Goal: Transaction & Acquisition: Obtain resource

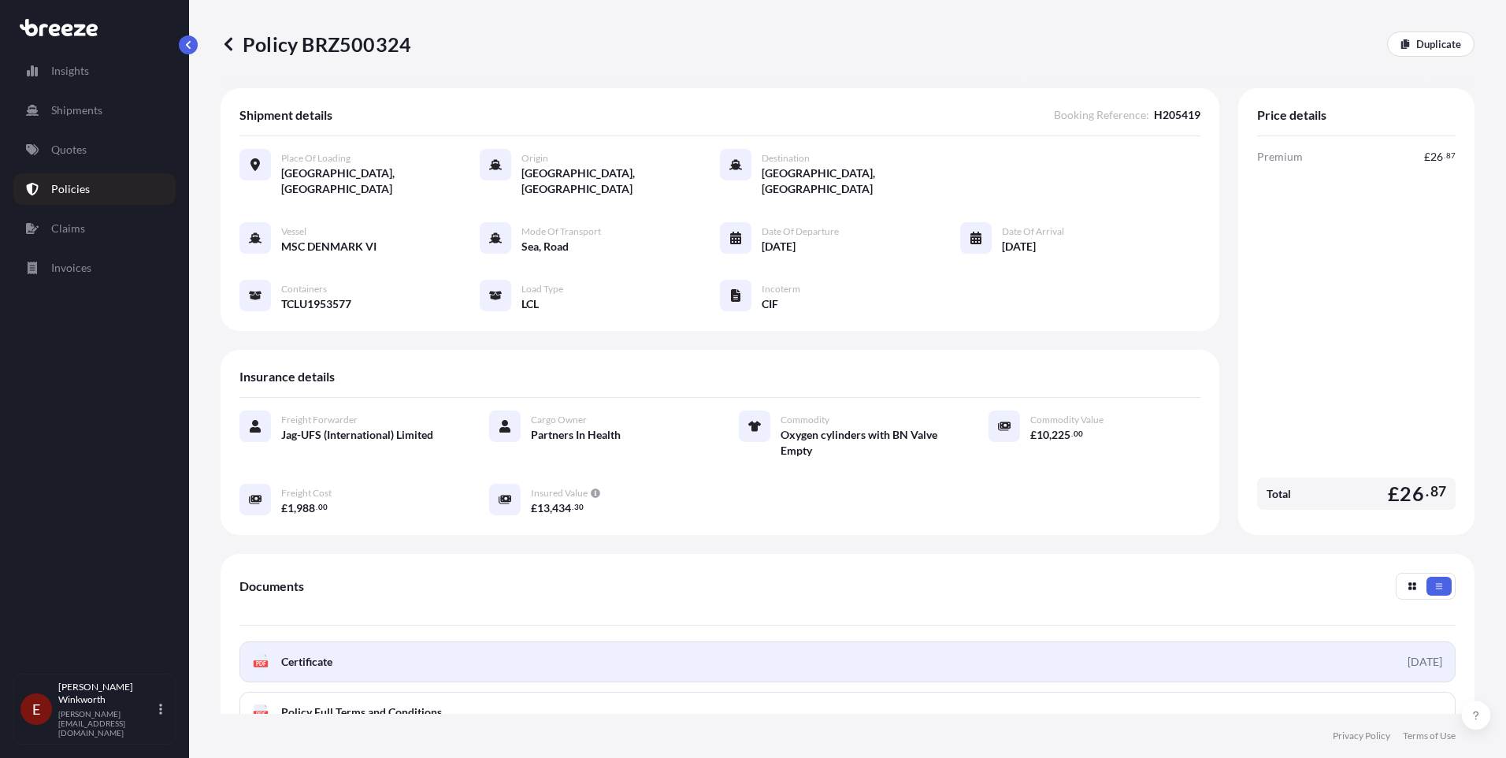
click at [318, 654] on span "Certificate" at bounding box center [306, 662] width 51 height 16
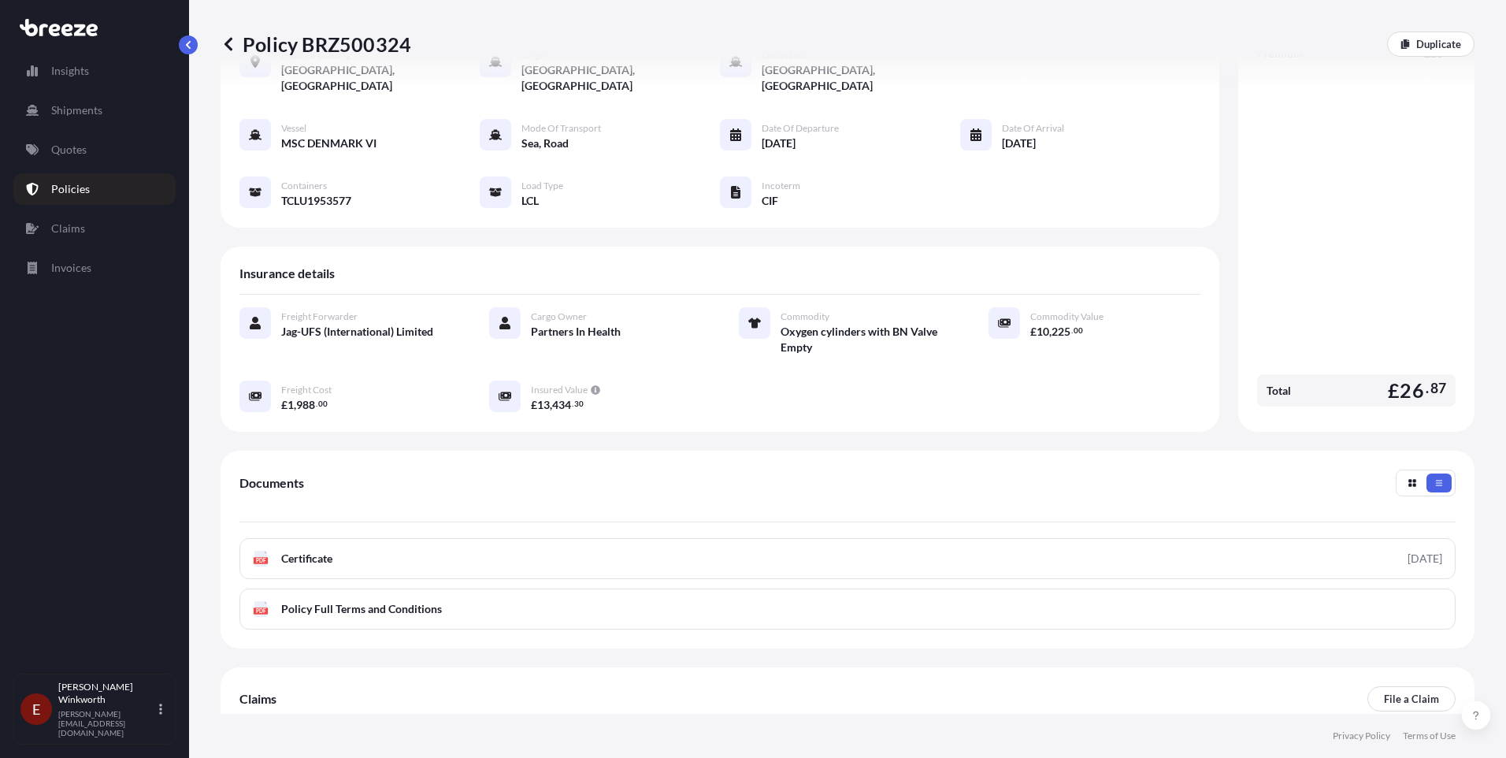
scroll to position [79, 0]
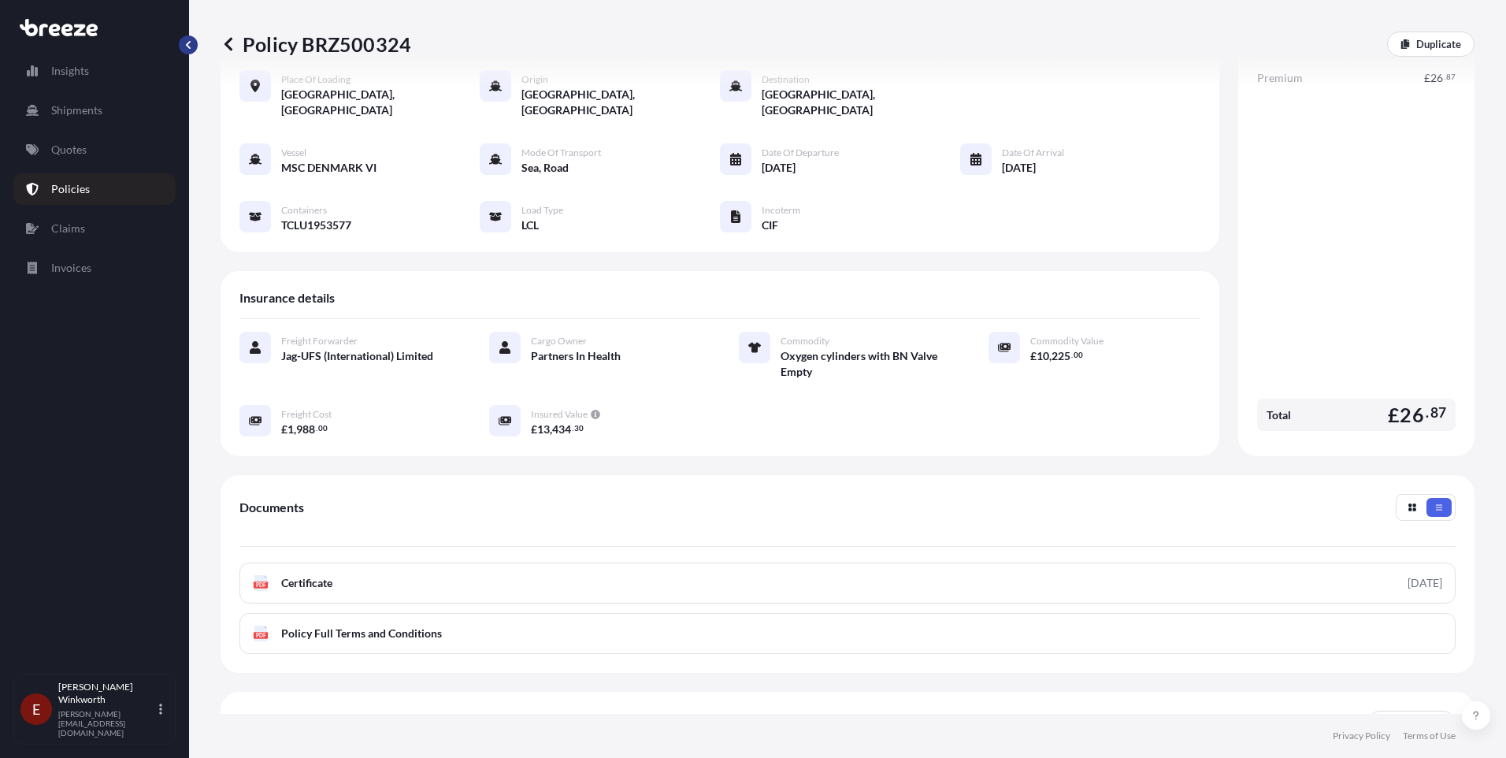
click at [195, 47] on button "button" at bounding box center [188, 44] width 19 height 19
click at [68, 152] on p "Quotes" at bounding box center [68, 150] width 35 height 16
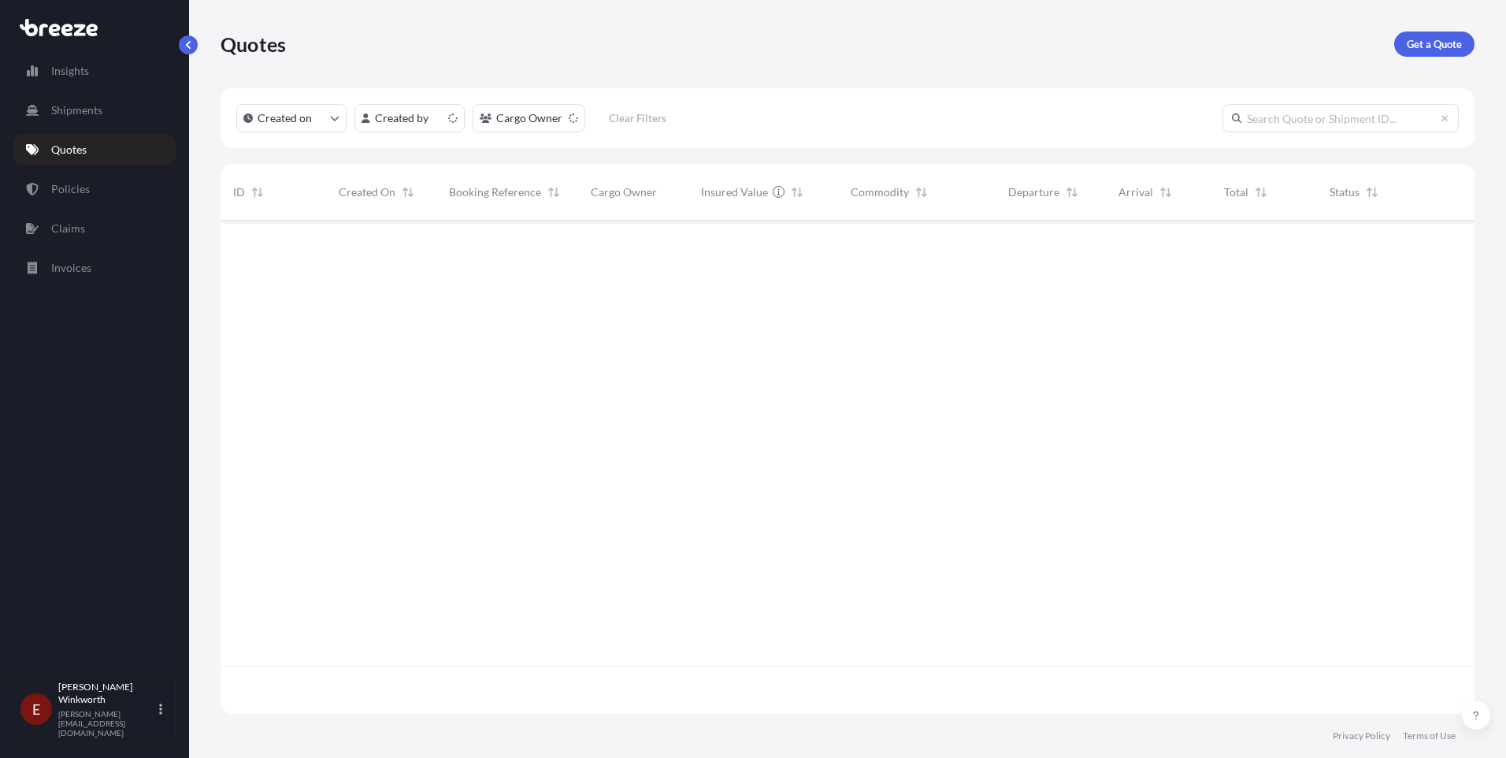
scroll to position [490, 1243]
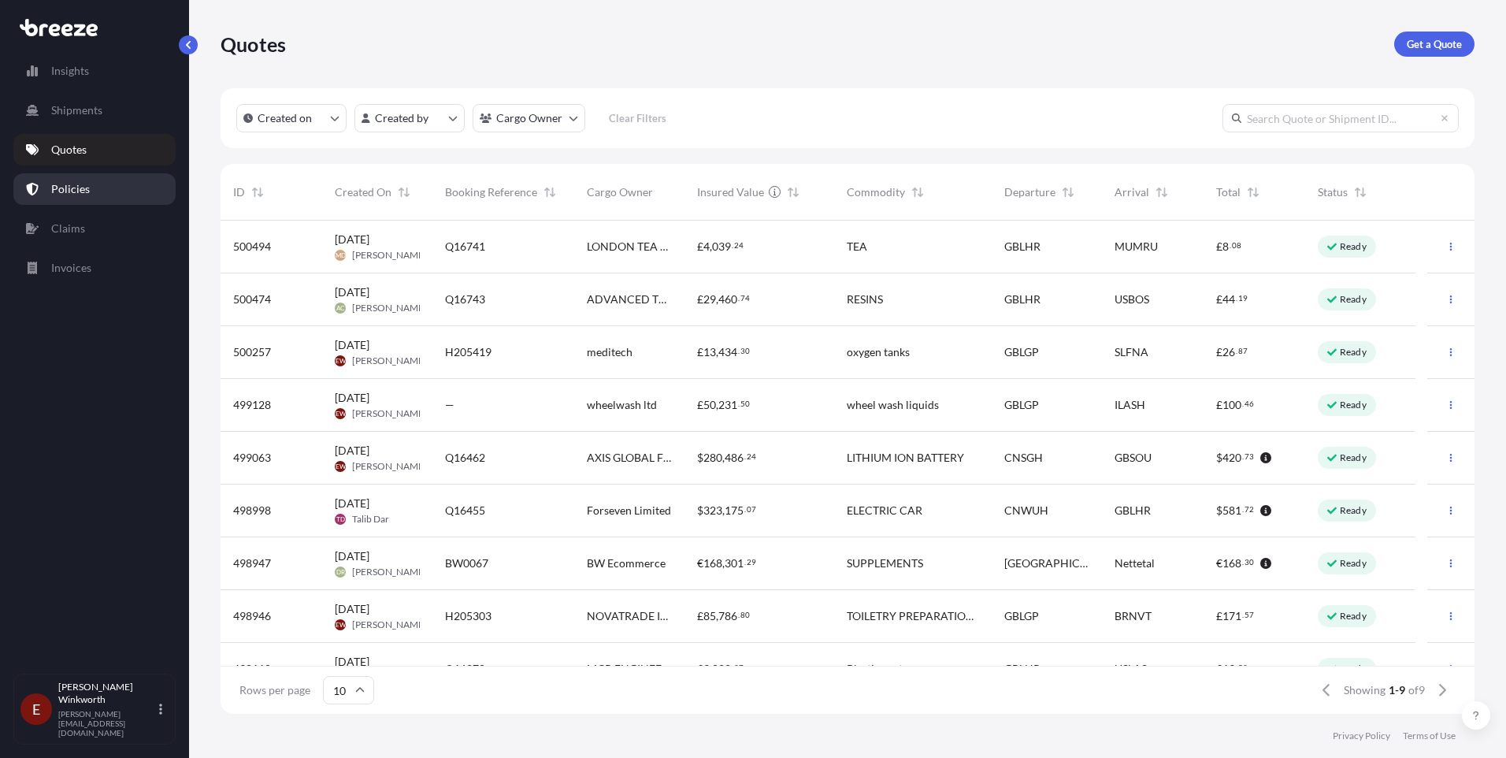
click at [72, 188] on p "Policies" at bounding box center [70, 189] width 39 height 16
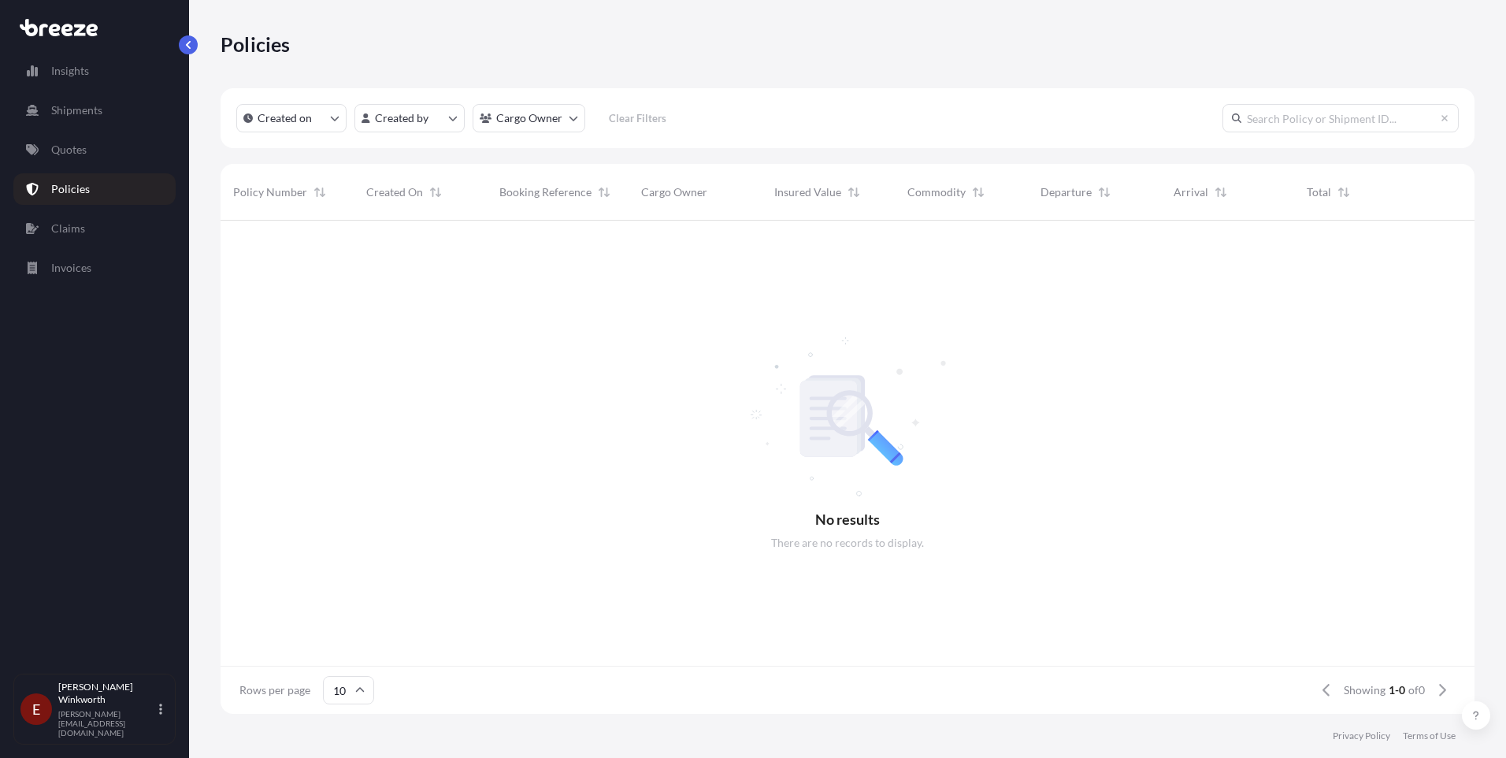
scroll to position [490, 1243]
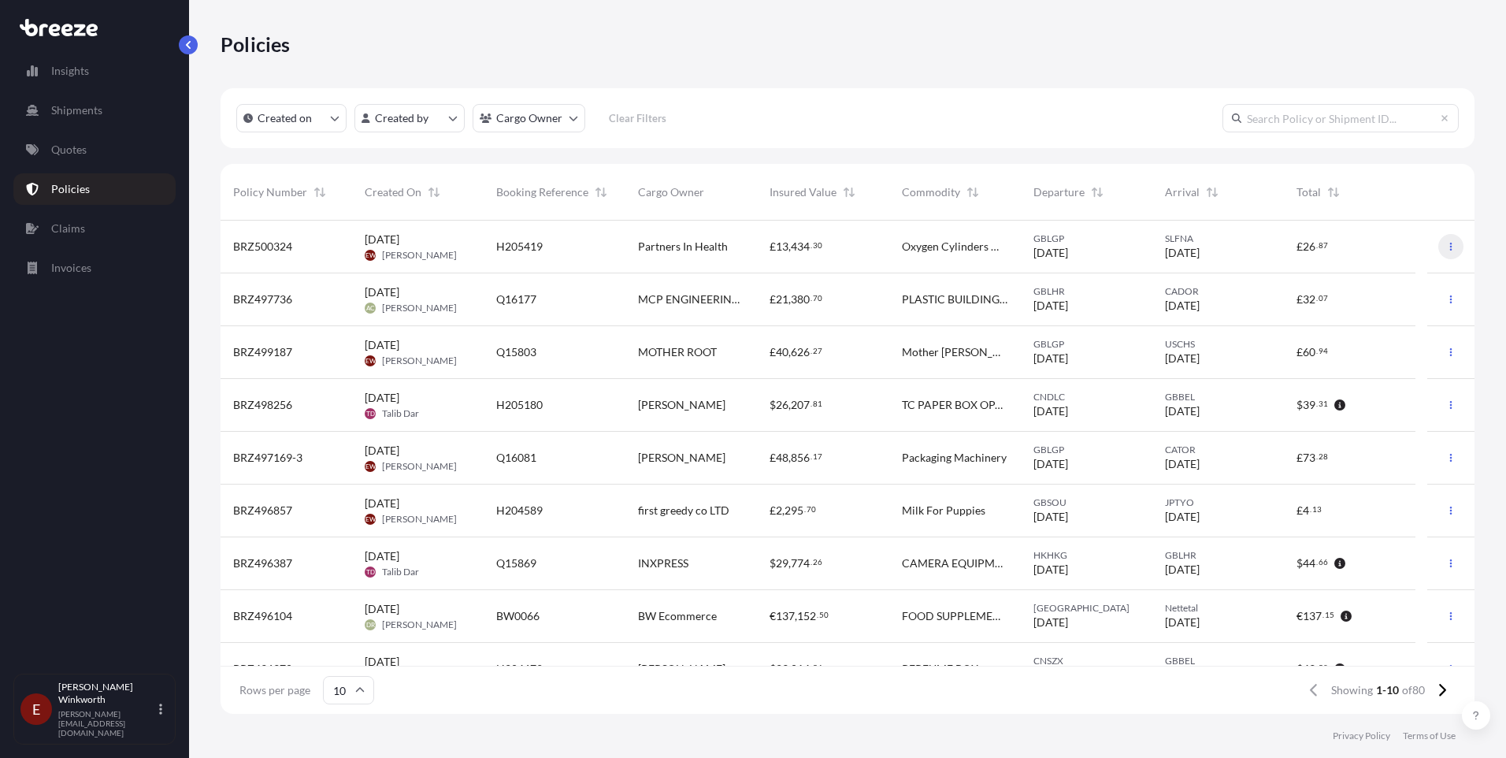
click at [1451, 250] on icon "button" at bounding box center [1452, 247] width 2 height 8
click at [1360, 280] on p "Download certificate" at bounding box center [1364, 278] width 103 height 16
click at [79, 150] on p "Quotes" at bounding box center [68, 150] width 35 height 16
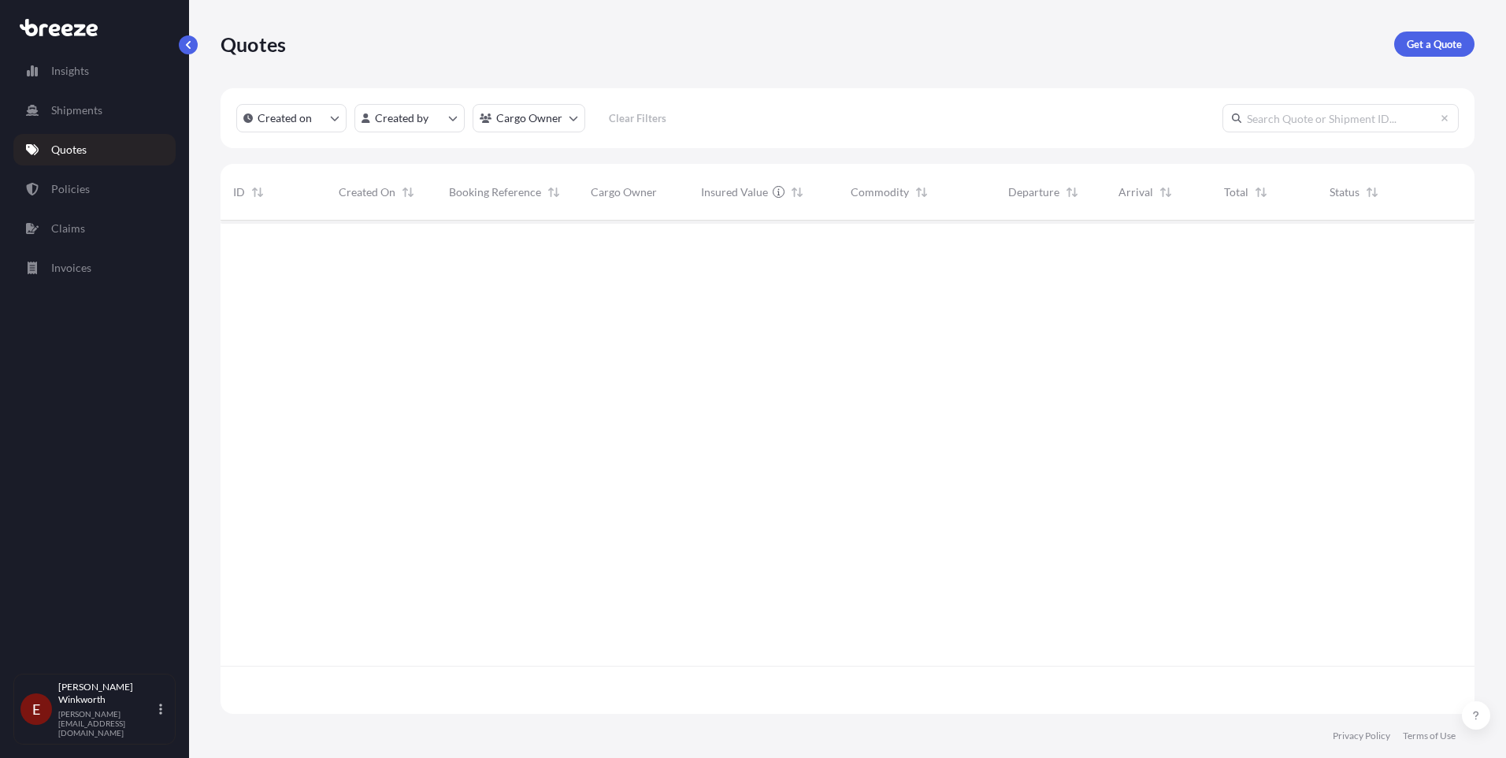
scroll to position [490, 1243]
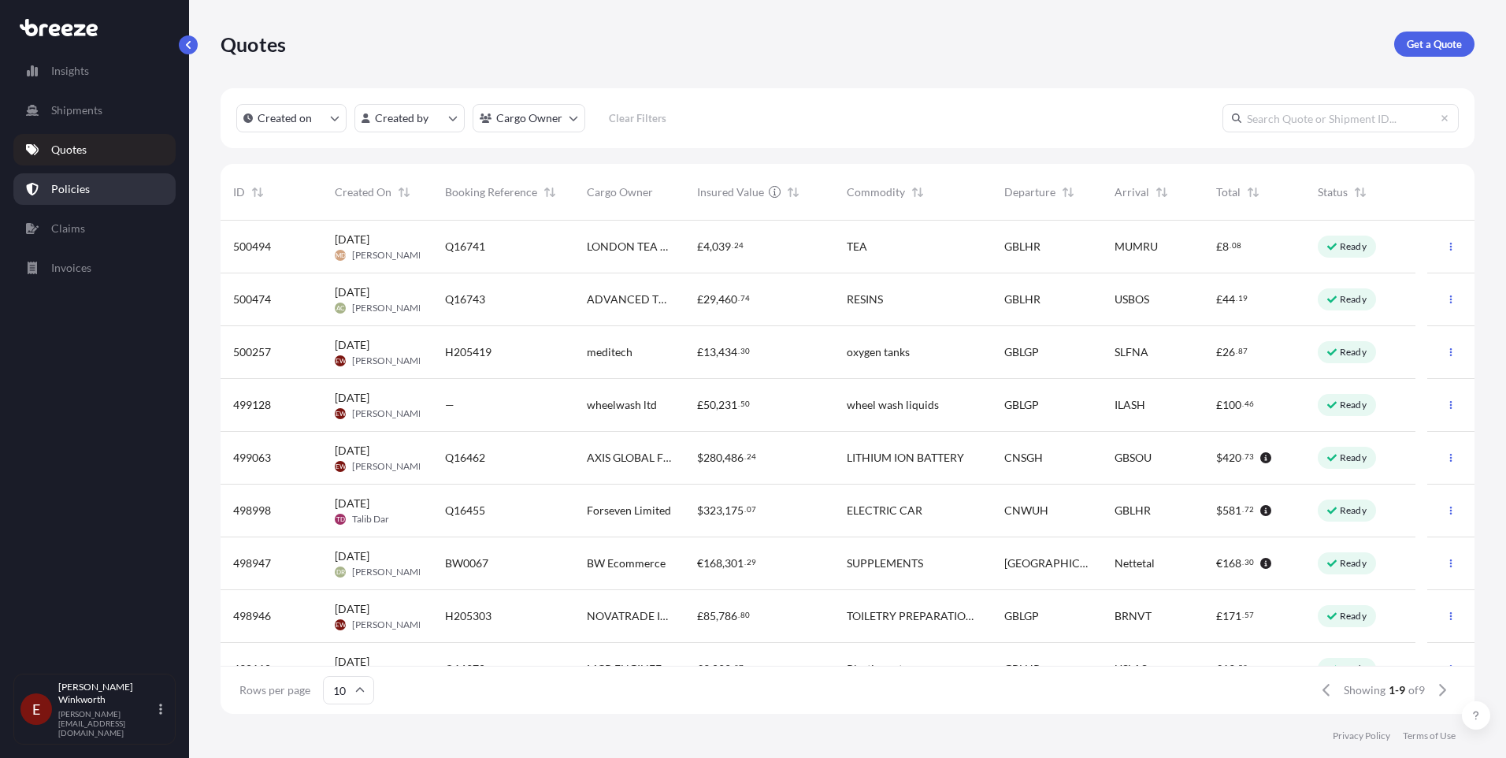
click at [83, 186] on p "Policies" at bounding box center [70, 189] width 39 height 16
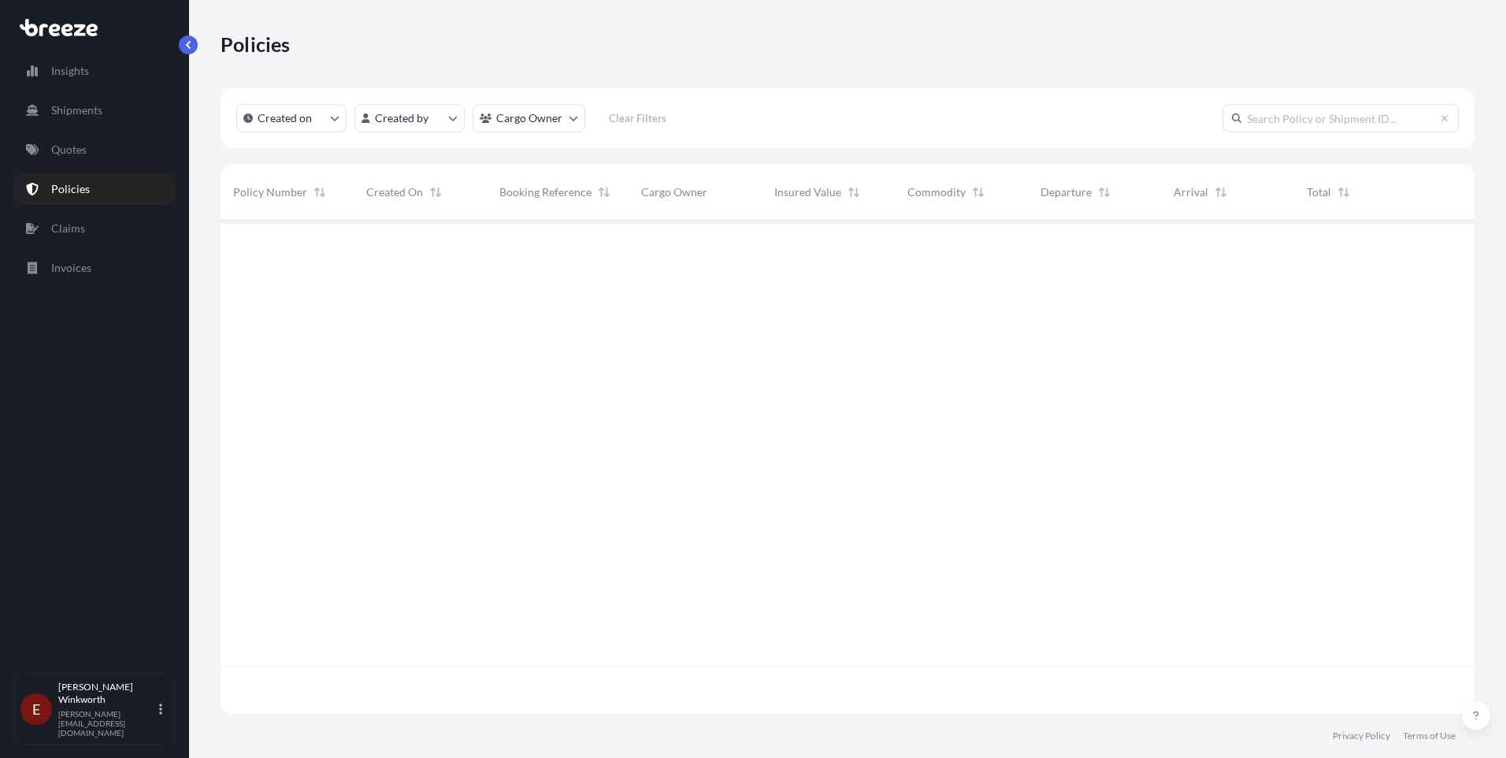
scroll to position [490, 1243]
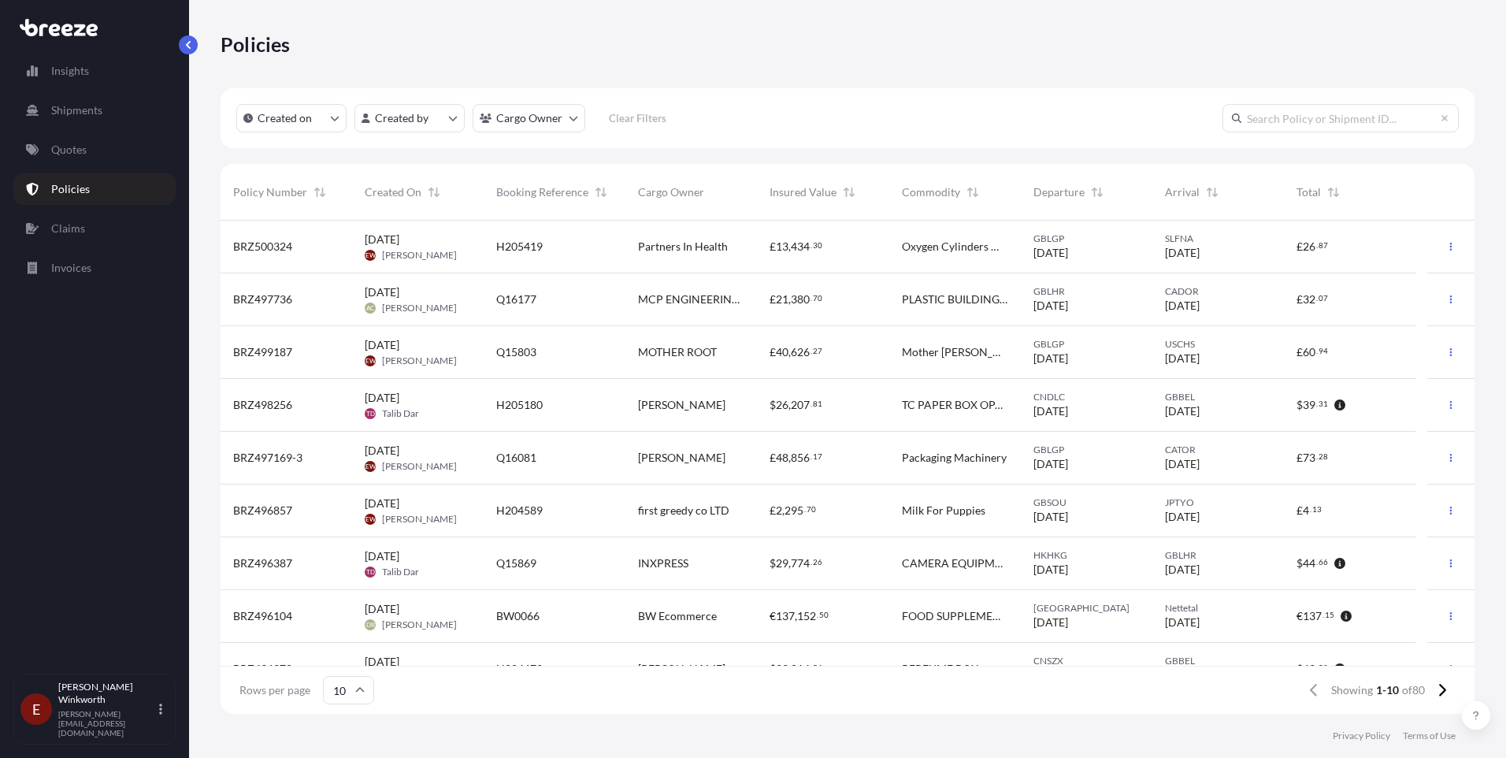
click at [258, 246] on span "BRZ500324" at bounding box center [262, 247] width 59 height 16
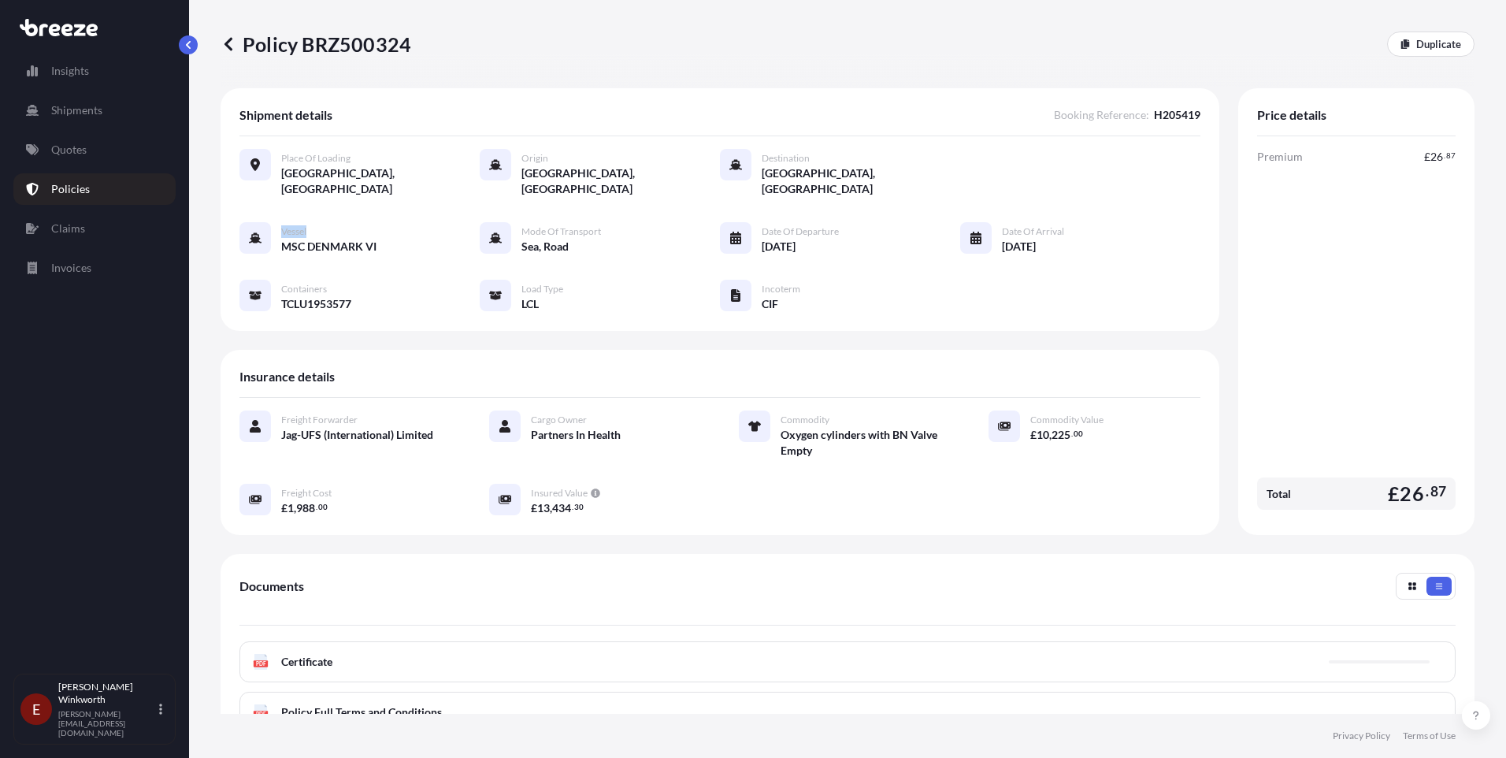
click at [258, 246] on div "Vessel MSC [GEOGRAPHIC_DATA] VI Mode of Transport Sea, Road Date of Departure […" at bounding box center [720, 267] width 961 height 90
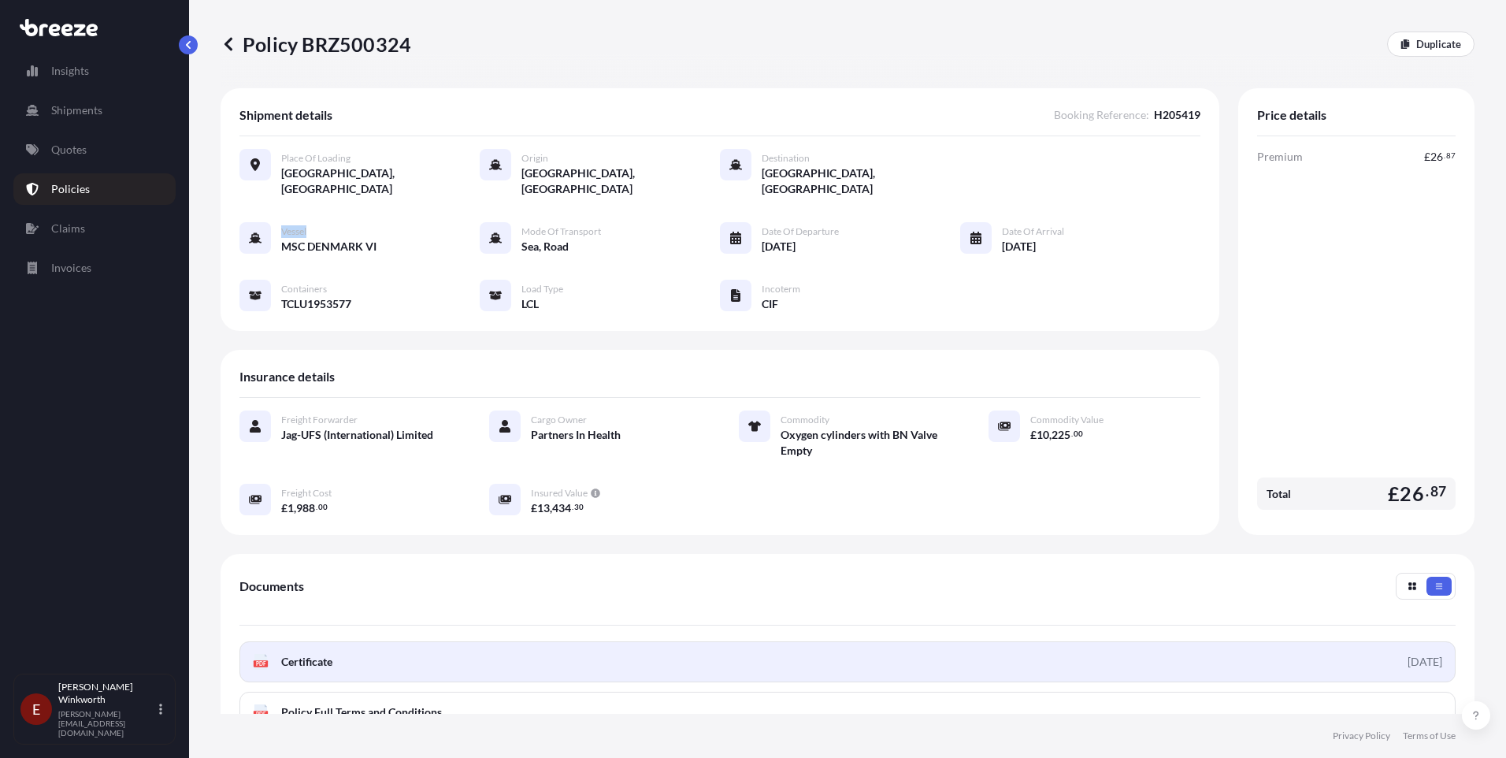
click at [309, 654] on span "Certificate" at bounding box center [306, 662] width 51 height 16
